Goal: Task Accomplishment & Management: Use online tool/utility

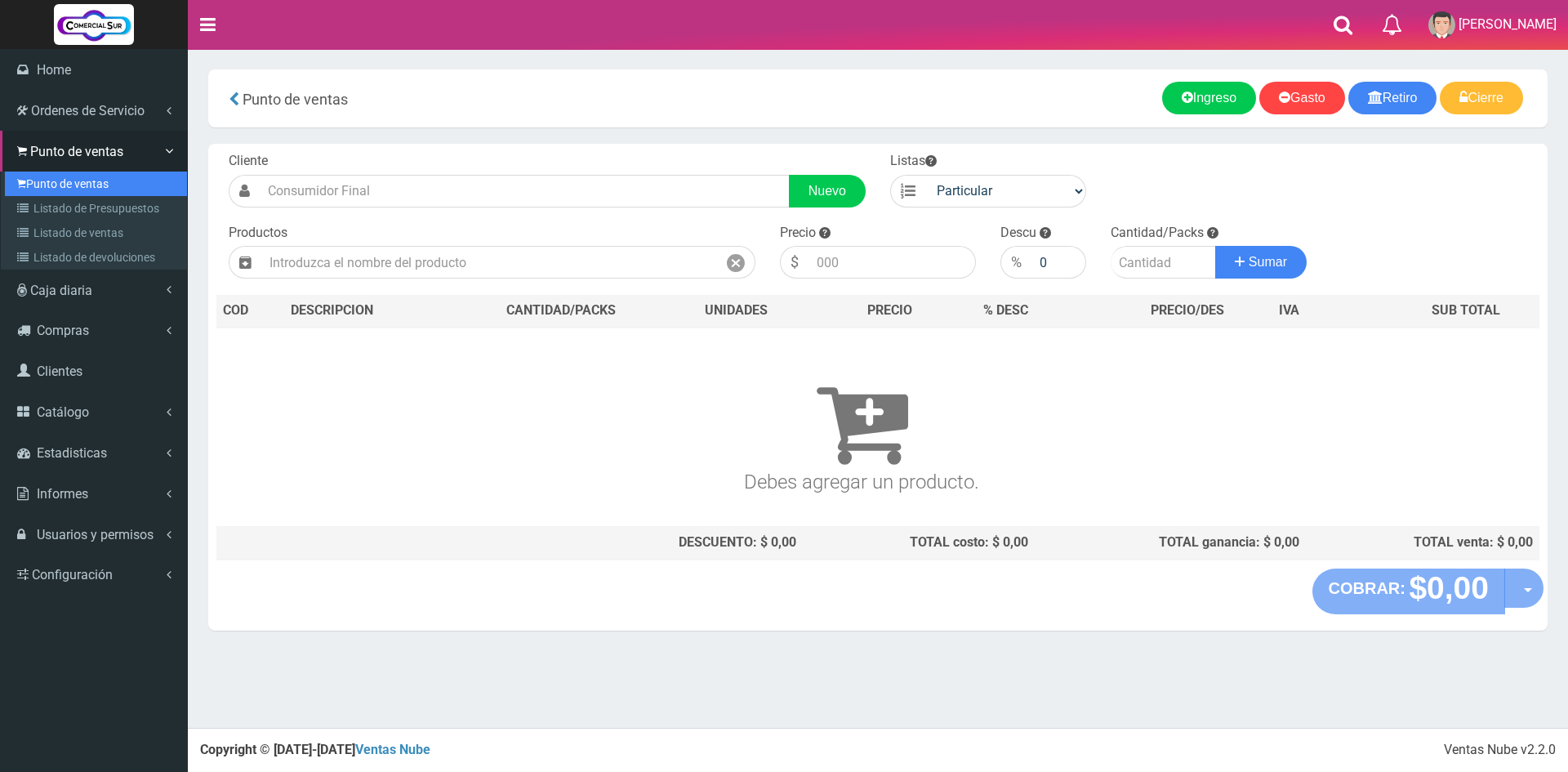
click at [61, 185] on link "Punto de ventas" at bounding box center [96, 183] width 182 height 25
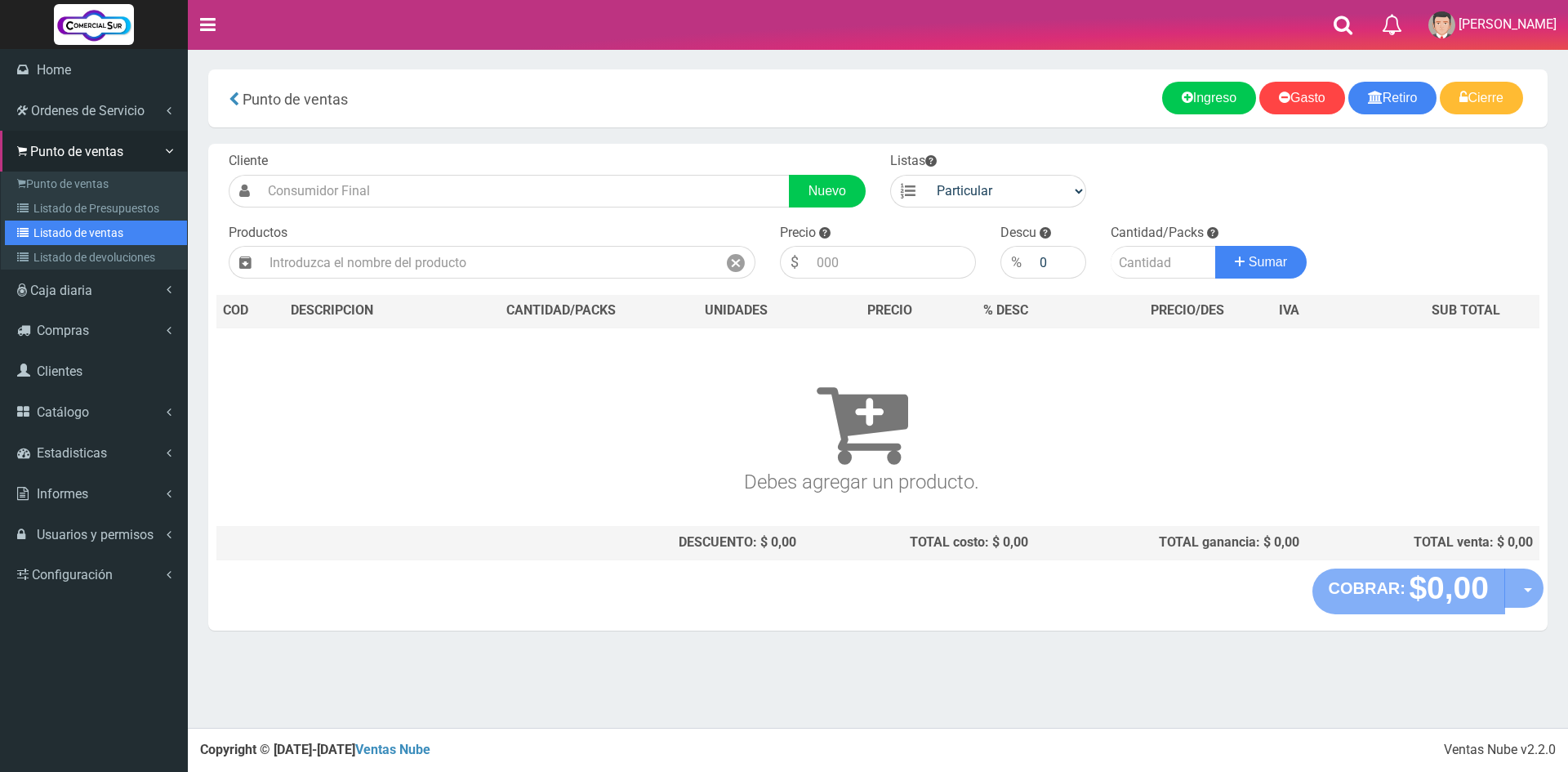
click at [51, 230] on link "Listado de ventas" at bounding box center [96, 232] width 182 height 25
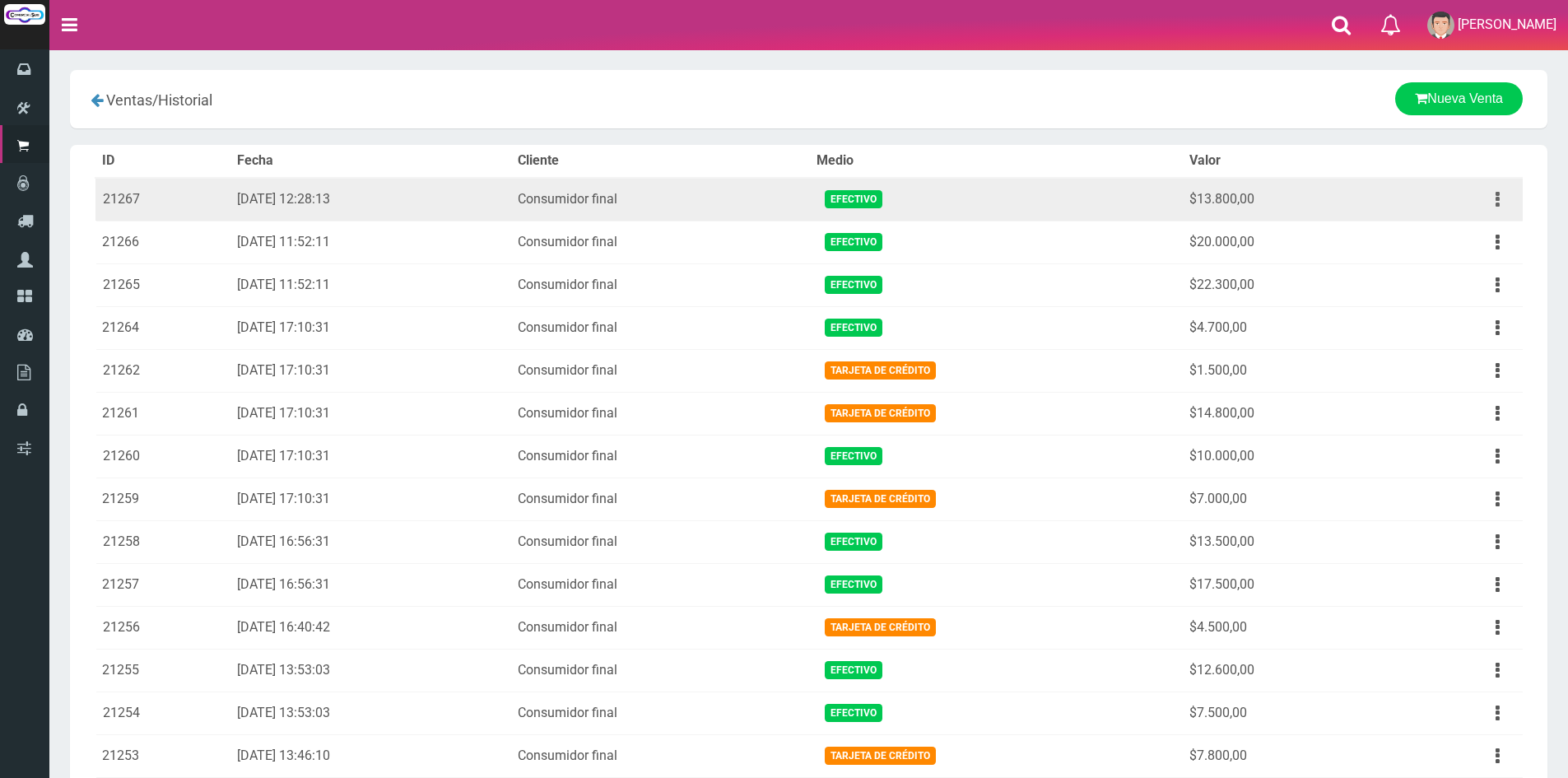
click at [1496, 195] on icon "button" at bounding box center [1497, 200] width 4 height 29
click at [1465, 243] on link "Ver" at bounding box center [1450, 239] width 130 height 36
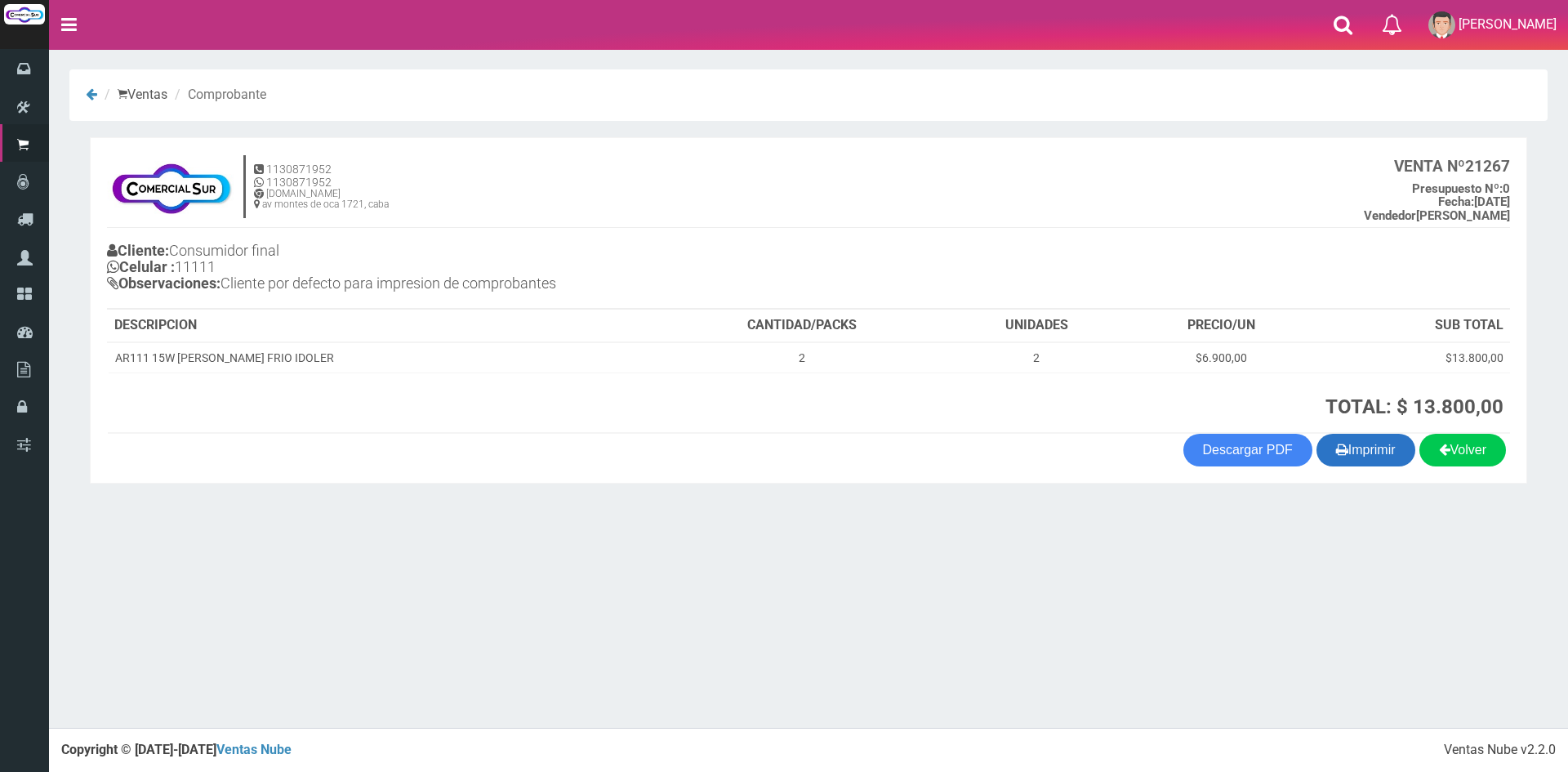
click at [1357, 455] on button "Imprimir" at bounding box center [1366, 450] width 99 height 33
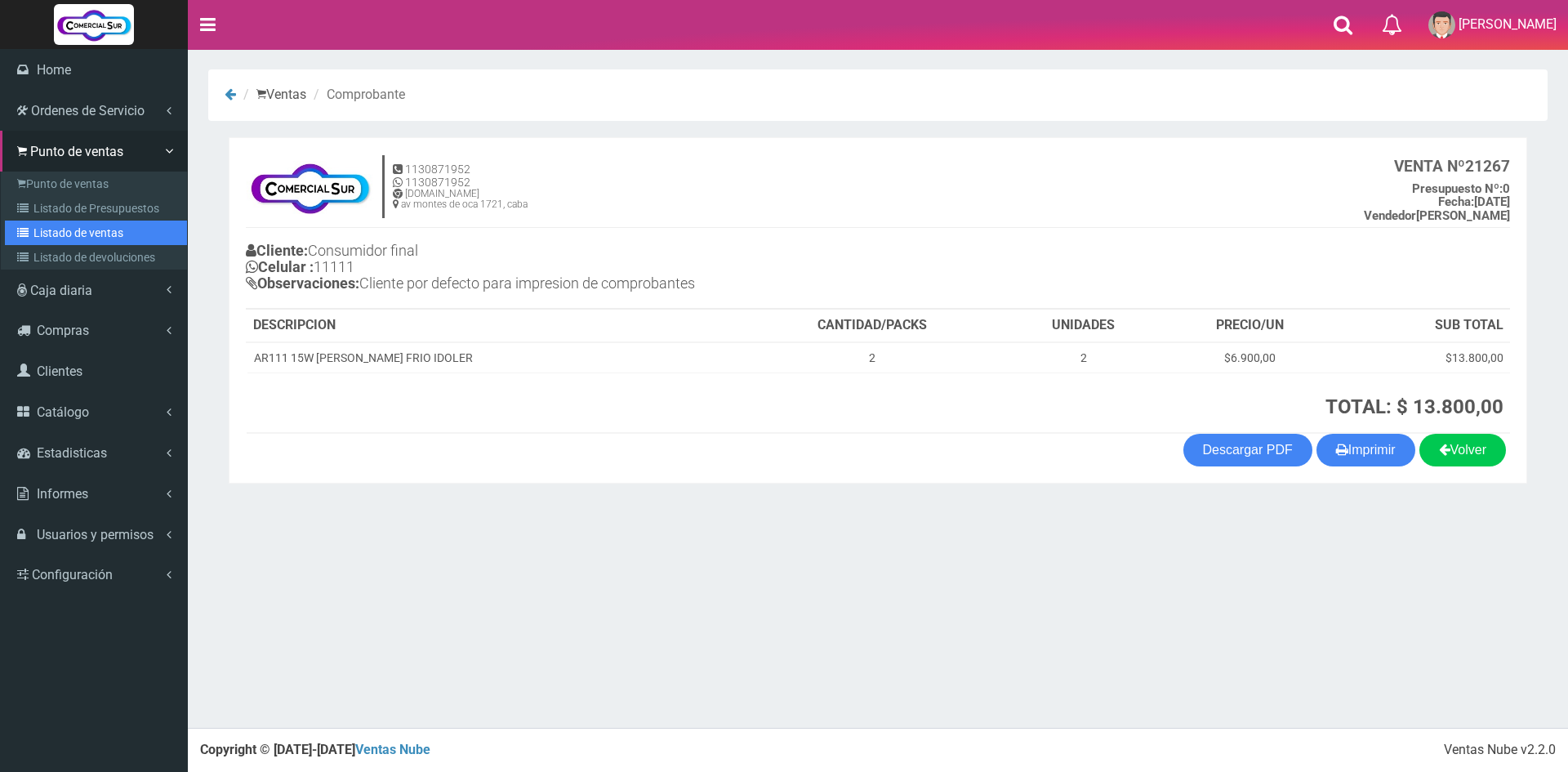
click at [67, 225] on link "Listado de ventas" at bounding box center [96, 232] width 182 height 25
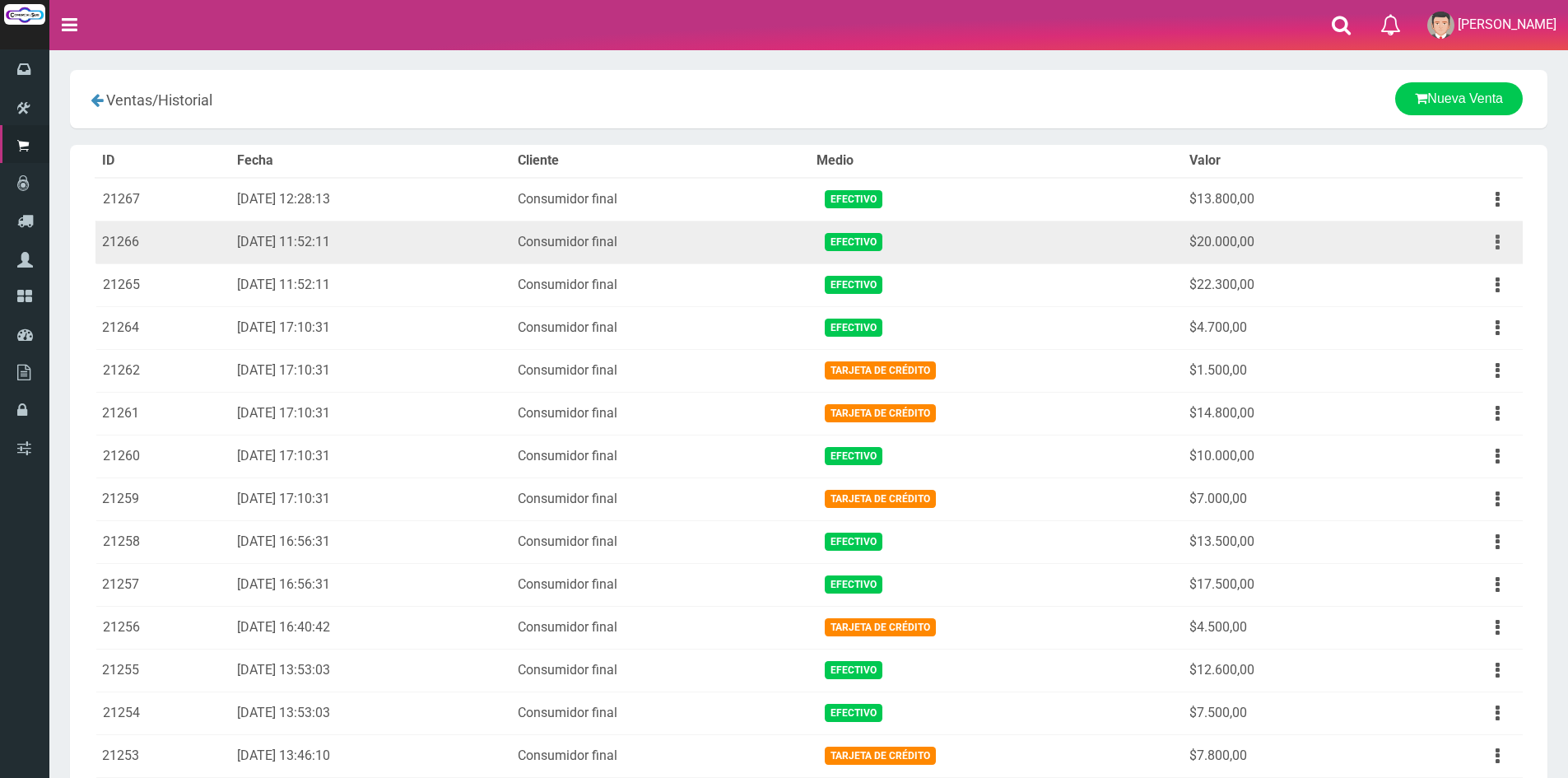
click at [1499, 244] on icon "button" at bounding box center [1497, 243] width 4 height 29
click at [1468, 282] on link "Ver" at bounding box center [1450, 282] width 130 height 36
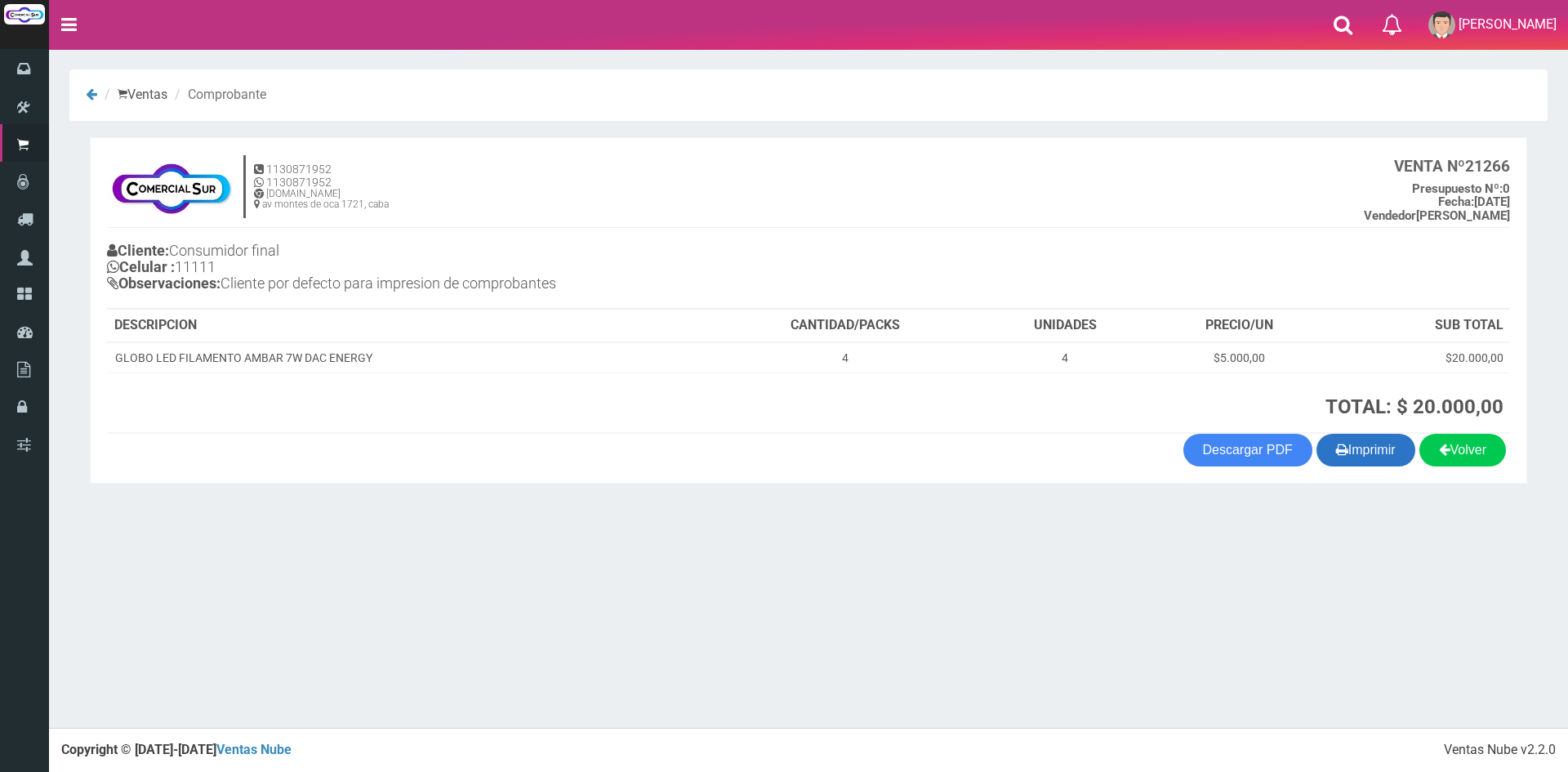
click at [1371, 448] on button "Imprimir" at bounding box center [1366, 450] width 99 height 33
drag, startPoint x: 1059, startPoint y: 674, endPoint x: 1158, endPoint y: 704, distance: 103.4
click at [1105, 698] on div "× Titulo del Msj texto Mas Texto Cancelar Aceptar Ventas Comprobante" at bounding box center [808, 364] width 1519 height 728
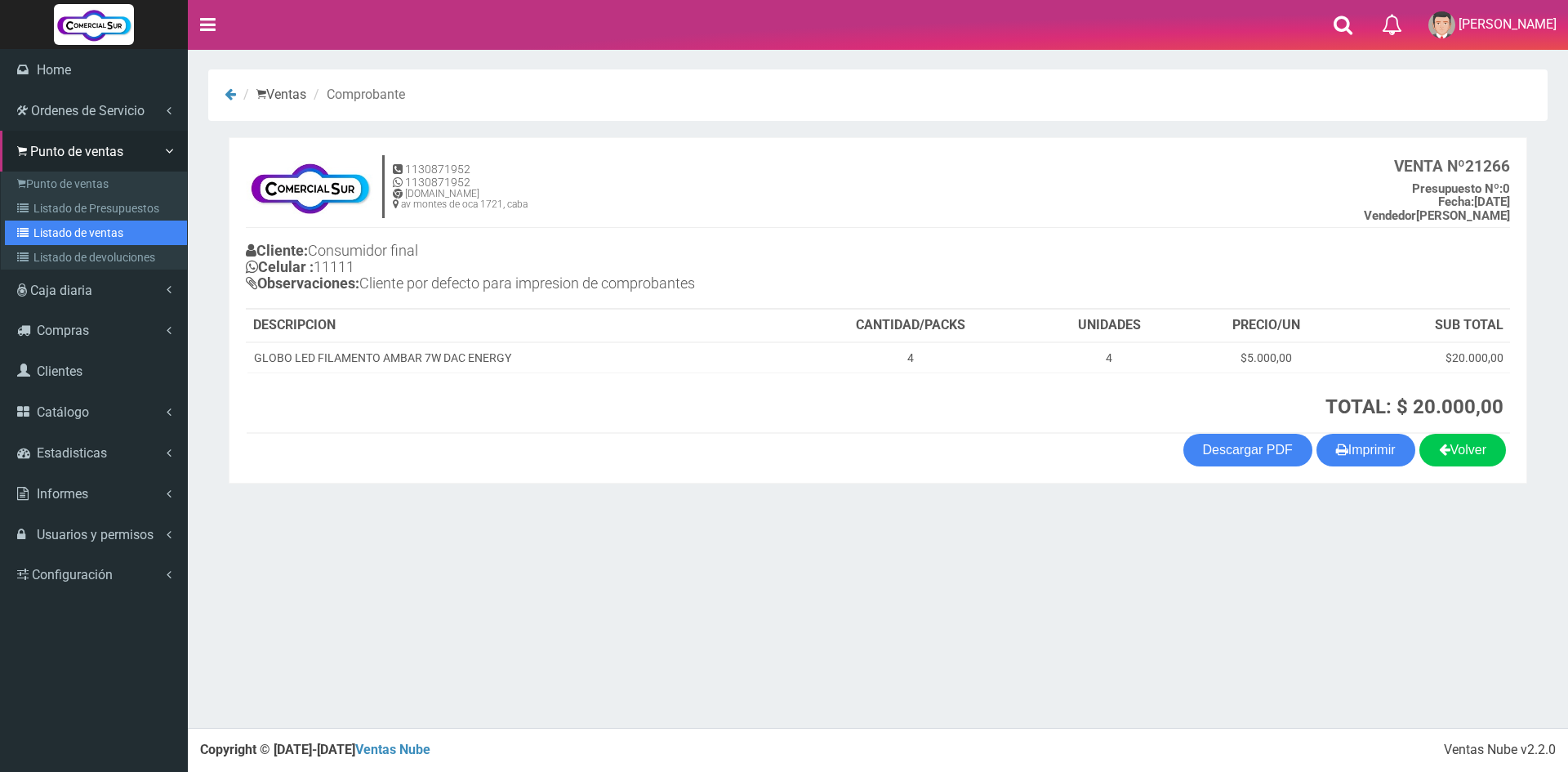
click at [77, 231] on link "Listado de ventas" at bounding box center [96, 232] width 182 height 25
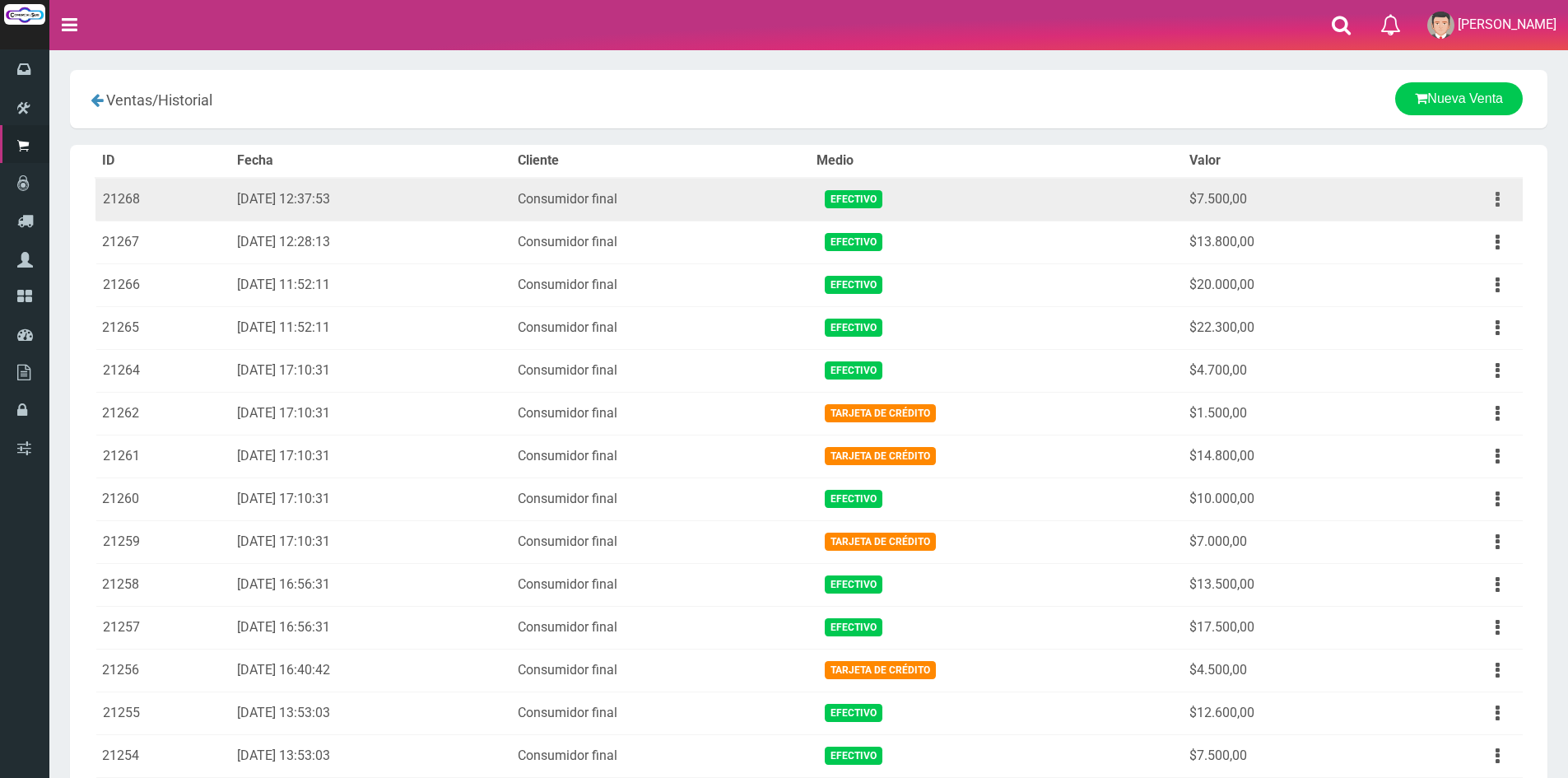
click at [1487, 200] on button "button" at bounding box center [1496, 200] width 37 height 29
click at [1472, 239] on link "Ver" at bounding box center [1450, 239] width 130 height 36
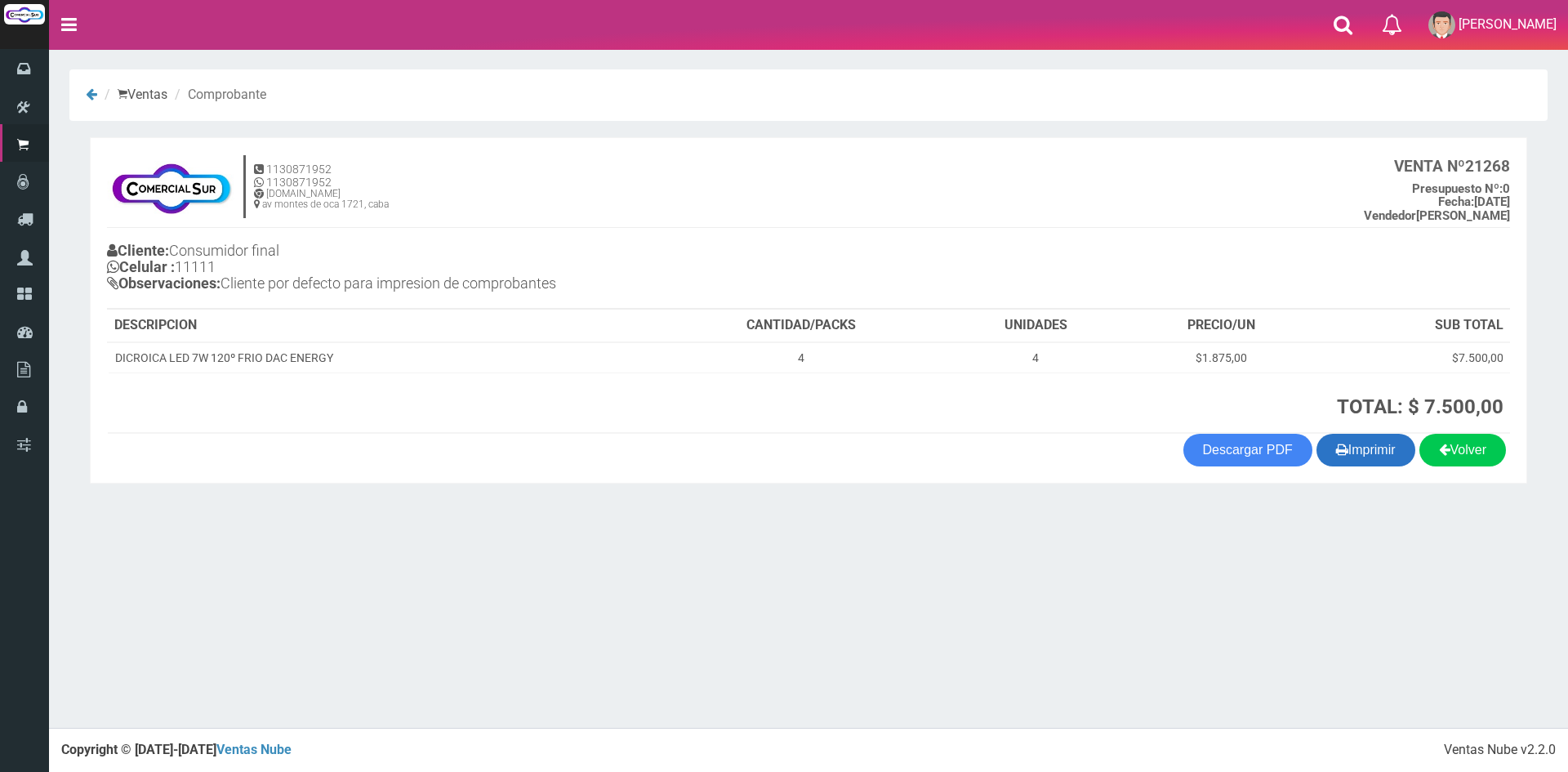
click at [1373, 453] on button "Imprimir" at bounding box center [1366, 450] width 99 height 33
